Goal: Information Seeking & Learning: Learn about a topic

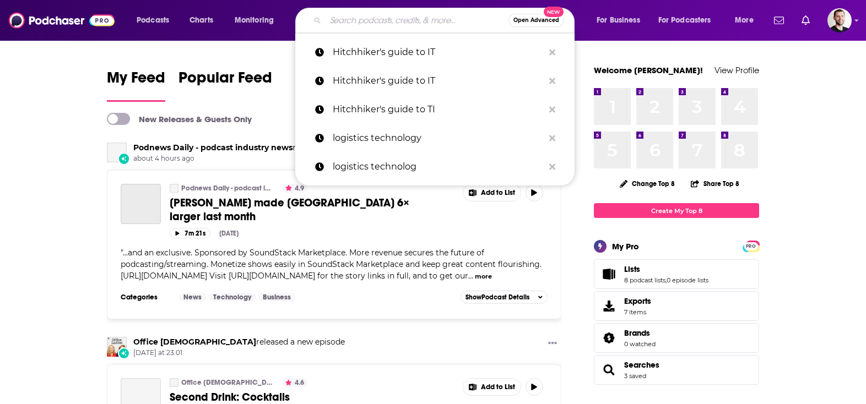
click at [350, 21] on input "Search podcasts, credits, & more..." at bounding box center [416, 21] width 183 height 18
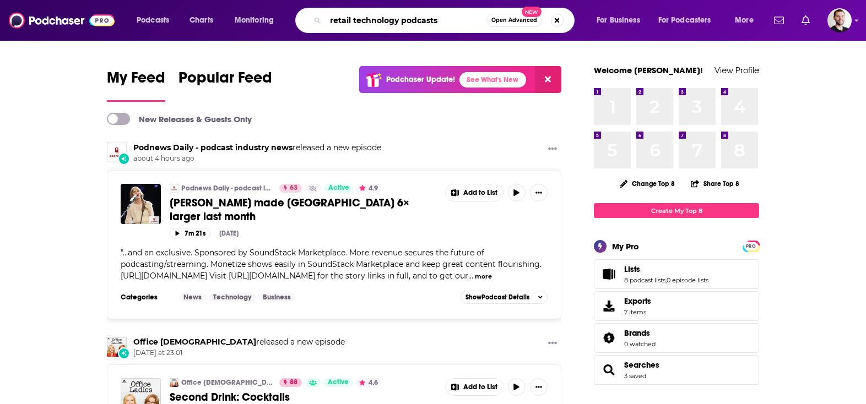
type input "retail technology podcasts"
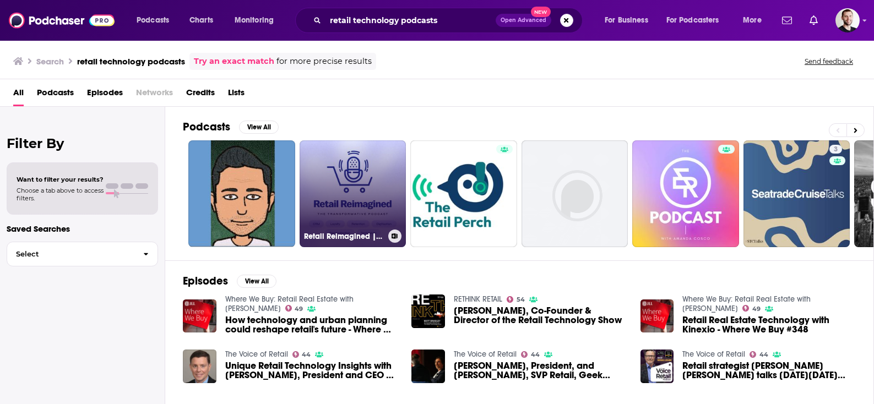
click at [366, 183] on link "Retail Reimagined | The Transformative Podcast" at bounding box center [353, 193] width 107 height 107
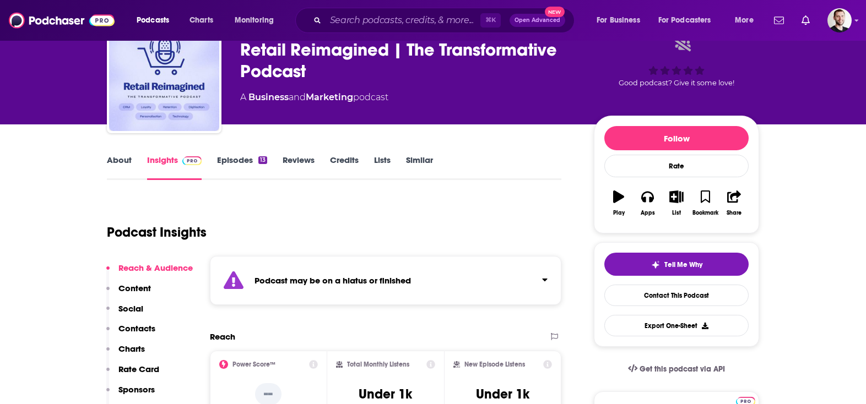
scroll to position [64, 0]
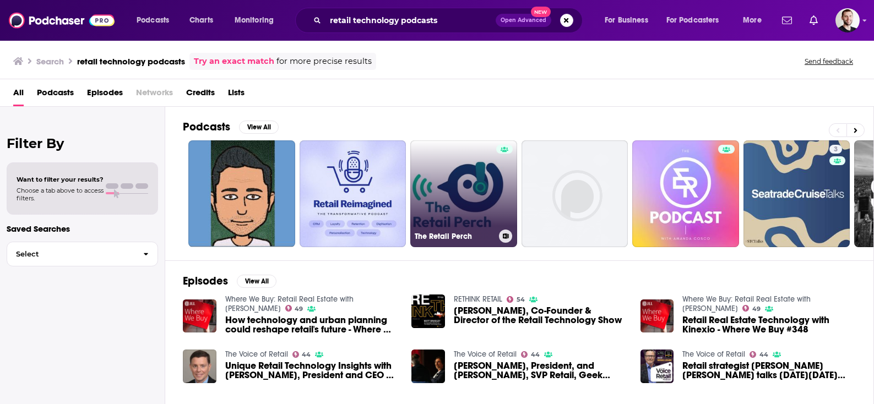
click at [462, 184] on link "The Retail Perch" at bounding box center [463, 193] width 107 height 107
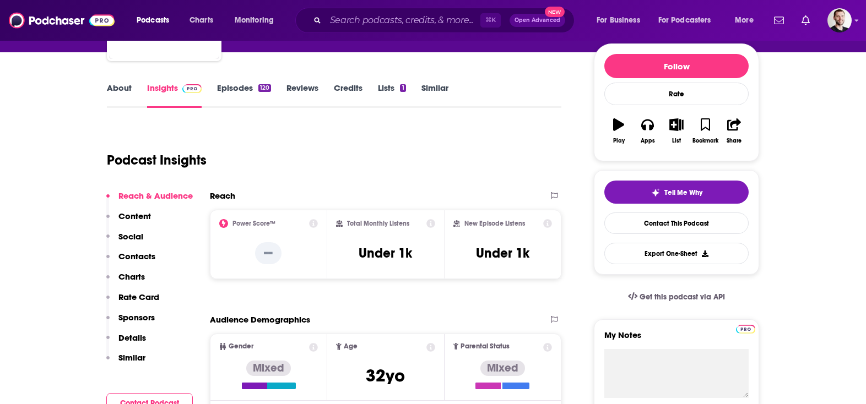
scroll to position [134, 0]
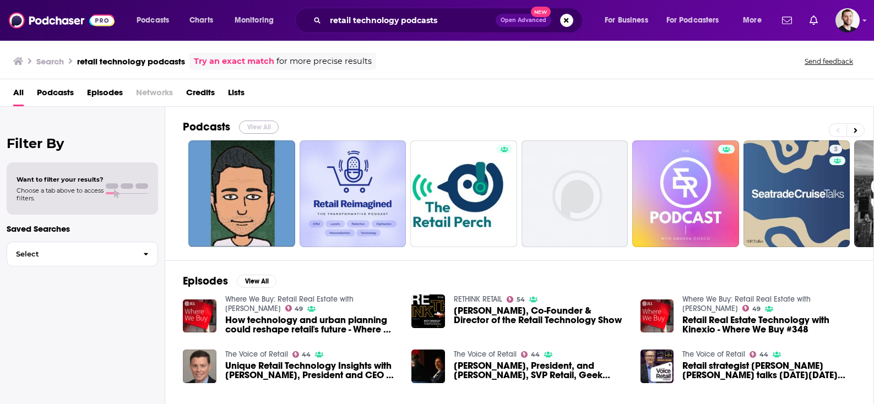
click at [268, 122] on button "View All" at bounding box center [259, 127] width 40 height 13
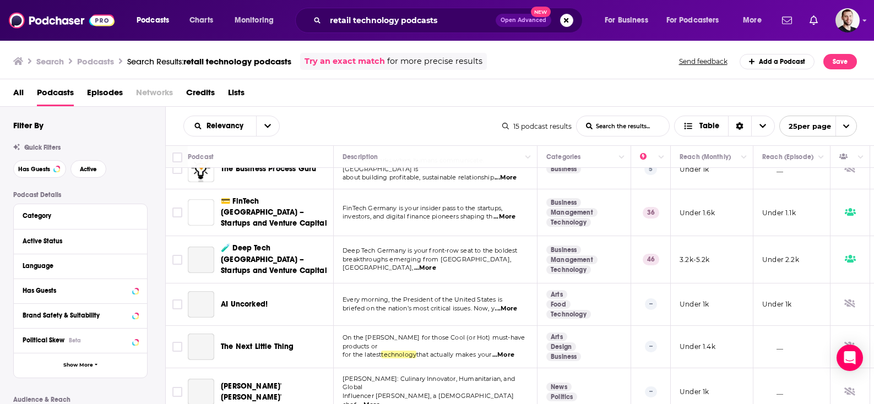
scroll to position [385, 0]
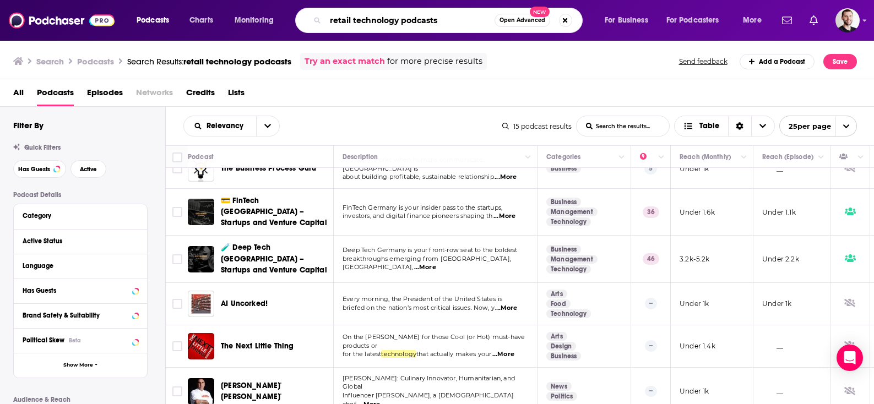
drag, startPoint x: 400, startPoint y: 21, endPoint x: 371, endPoint y: 21, distance: 29.7
click at [371, 21] on input "retail technology podcasts" at bounding box center [409, 21] width 169 height 18
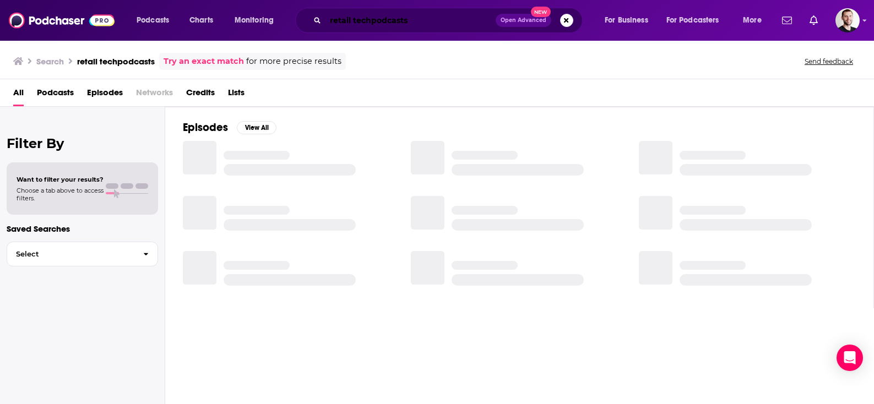
click at [370, 26] on input "retail techpodcasts" at bounding box center [410, 21] width 170 height 18
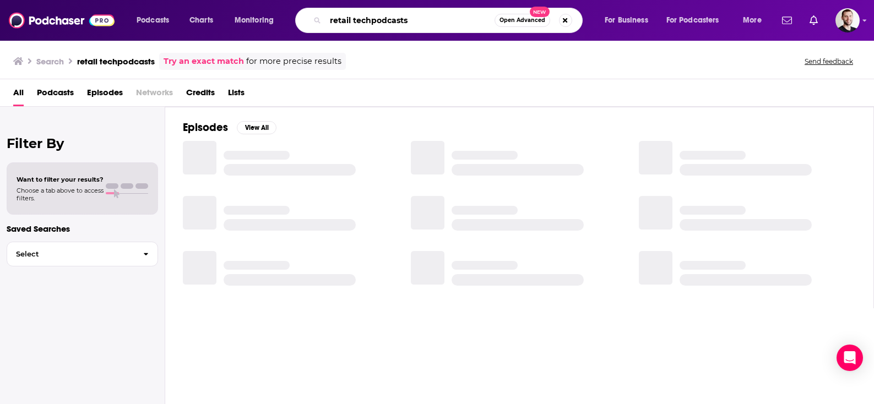
click at [370, 18] on input "retail techpodcasts" at bounding box center [409, 21] width 169 height 18
click at [419, 25] on input "retail tech podcasts" at bounding box center [409, 21] width 169 height 18
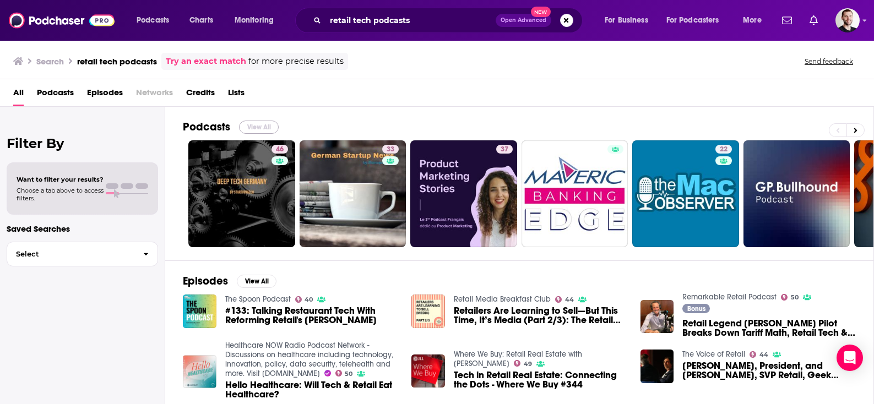
click at [274, 124] on button "View All" at bounding box center [259, 127] width 40 height 13
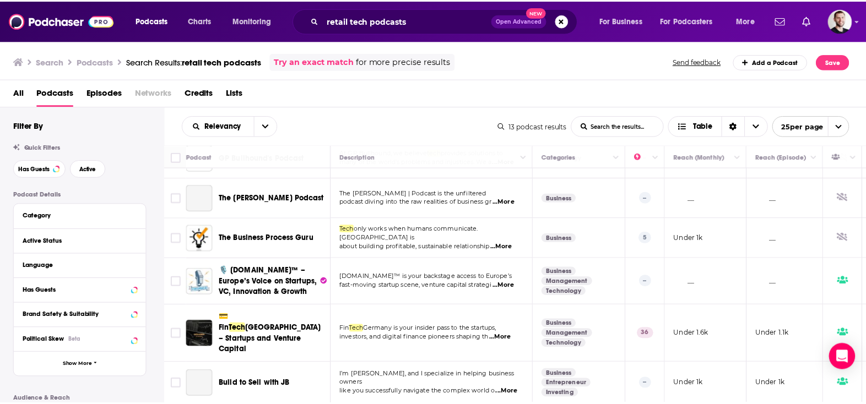
scroll to position [334, 0]
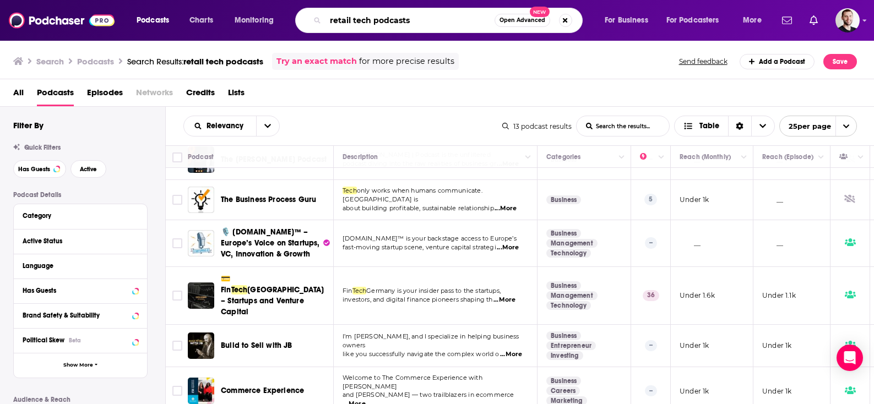
click at [372, 23] on input "retail tech podcasts" at bounding box center [409, 21] width 169 height 18
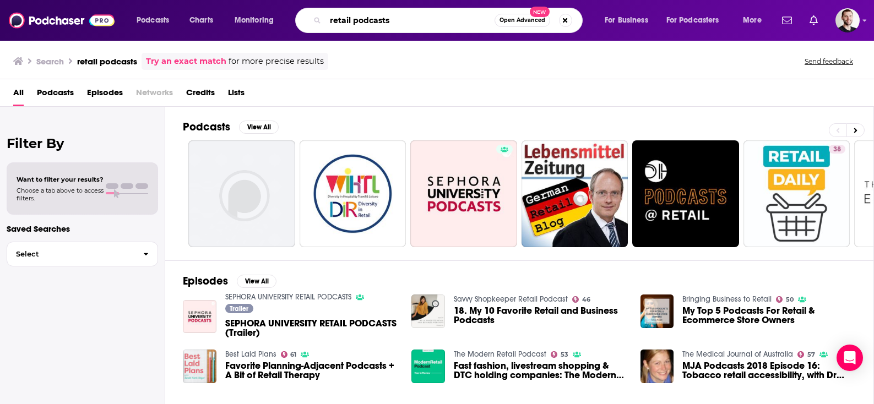
click at [380, 17] on input "retail podcasts" at bounding box center [409, 21] width 169 height 18
type input "the retail razor"
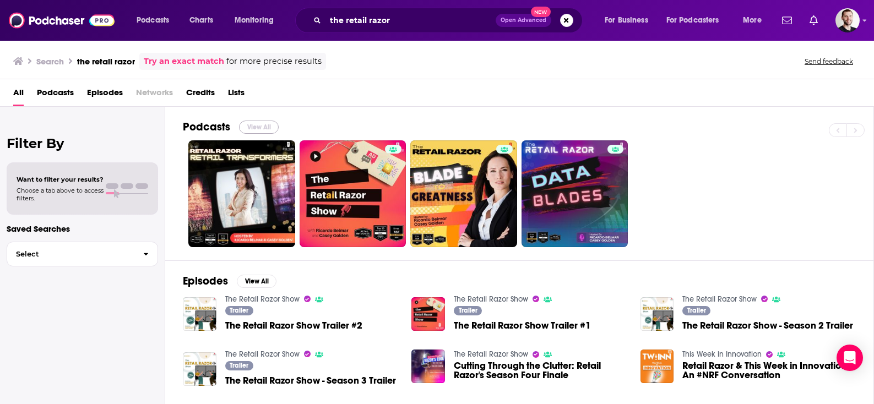
click at [256, 126] on button "View All" at bounding box center [259, 127] width 40 height 13
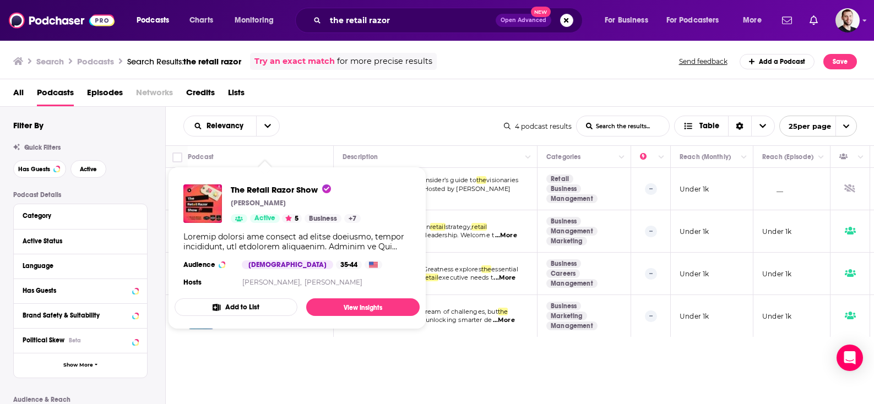
click at [256, 233] on div "Show Podcast Details" at bounding box center [296, 242] width 227 height 20
click at [265, 191] on span "The Retail Razor Show" at bounding box center [281, 189] width 100 height 10
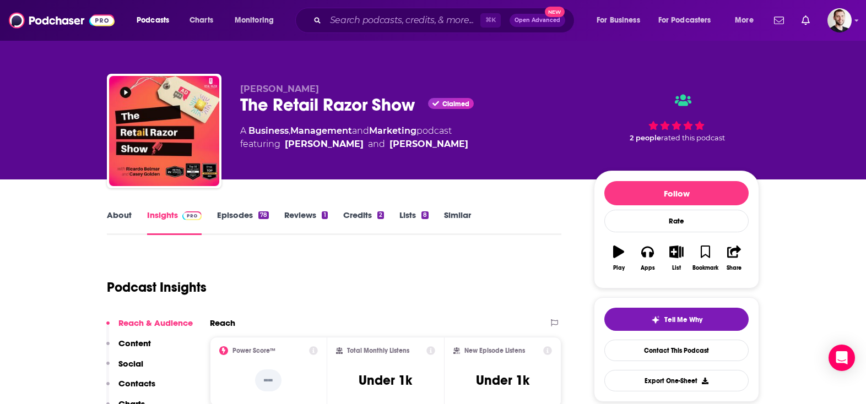
click at [233, 214] on link "Episodes 78" at bounding box center [243, 222] width 52 height 25
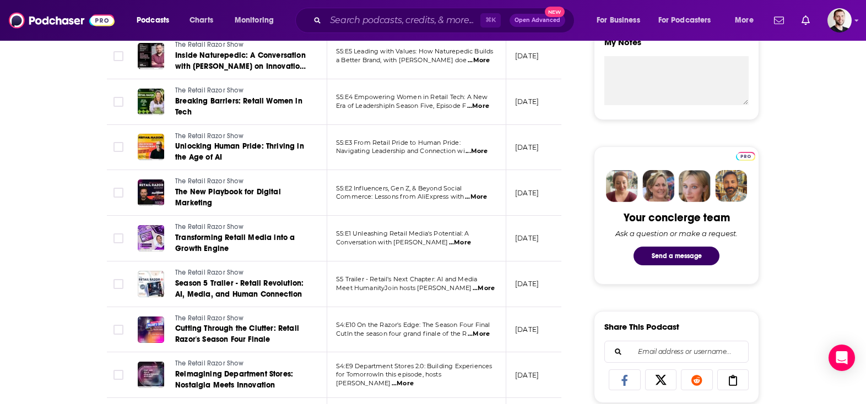
scroll to position [428, 0]
